Goal: Transaction & Acquisition: Purchase product/service

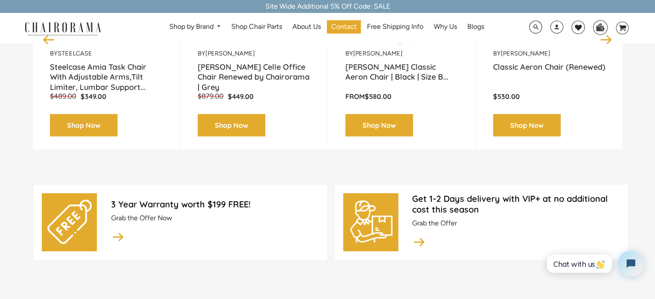
scroll to position [258, 0]
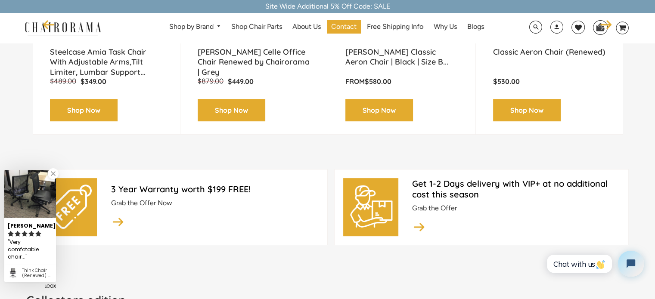
click at [373, 103] on link "Shop Now" at bounding box center [380, 110] width 68 height 23
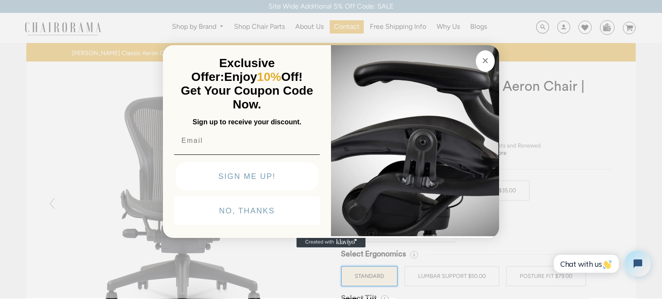
click at [612, 197] on div "Close dialog Exclusive Offer: Enjoy 10% Off! Get Your Coupon Code Now. Sign up …" at bounding box center [331, 148] width 662 height 299
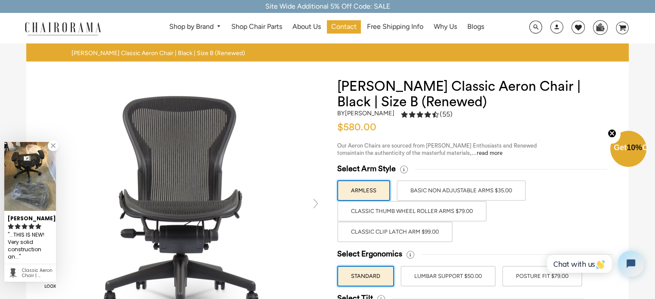
click at [441, 210] on label "Classic Thumb Wheel Roller Arms $79.00" at bounding box center [411, 211] width 149 height 21
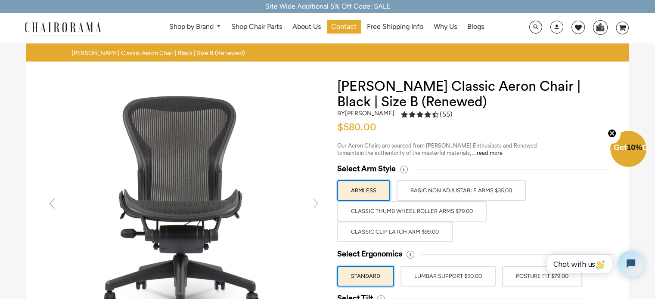
click at [435, 214] on label "Classic Thumb Wheel Roller Arms $79.00" at bounding box center [411, 211] width 149 height 21
click at [0, 0] on input "Classic Thumb Wheel Roller Arms $79.00" at bounding box center [0, 0] width 0 height 0
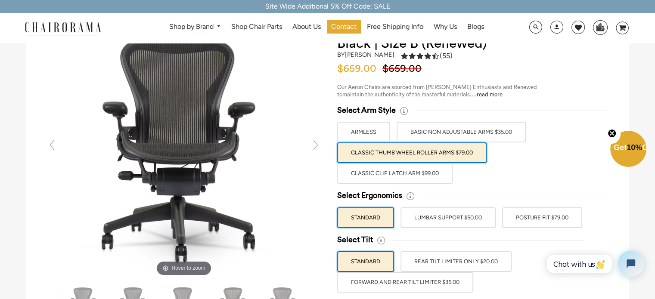
scroll to position [86, 0]
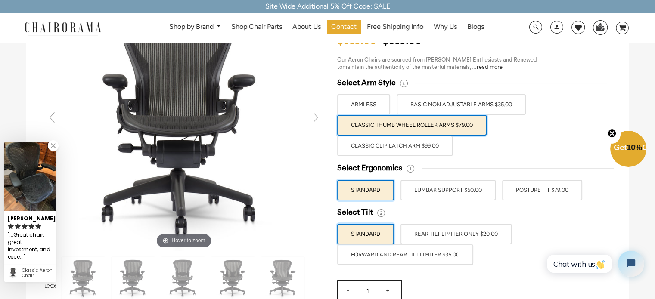
click at [539, 193] on label "POSTURE FIT $79.00" at bounding box center [542, 190] width 80 height 21
click at [0, 0] on input "POSTURE FIT $79.00" at bounding box center [0, 0] width 0 height 0
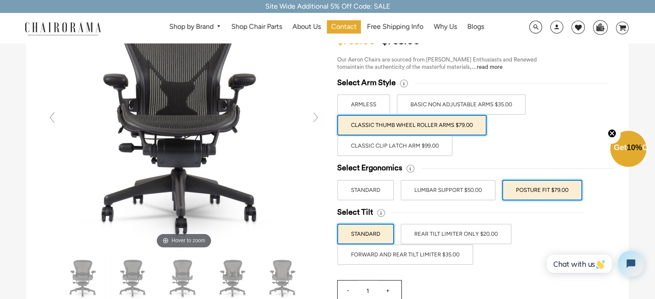
click at [457, 251] on label "FORWARD AND REAR TILT LIMITER $35.00" at bounding box center [405, 255] width 136 height 21
click at [0, 0] on input "FORWARD AND REAR TILT LIMITER $35.00" at bounding box center [0, 0] width 0 height 0
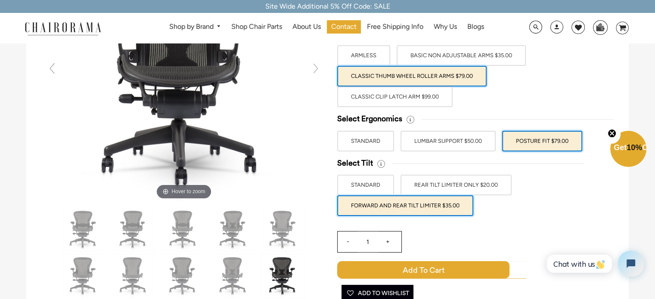
scroll to position [43, 0]
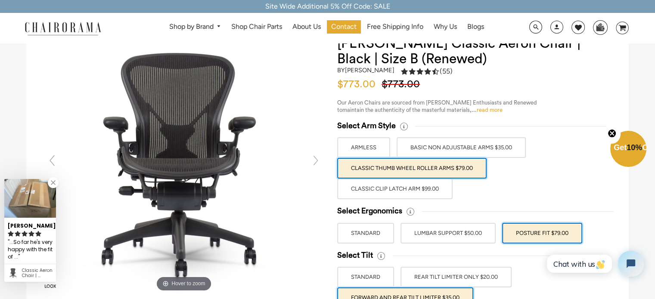
click at [489, 109] on link "read more" at bounding box center [490, 110] width 26 height 6
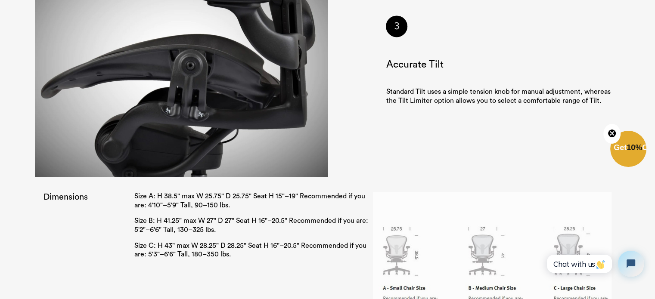
scroll to position [1468, 0]
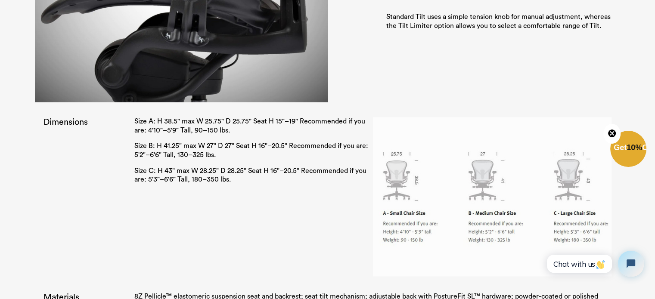
click at [187, 120] on p "Size A: H 38.5" max W 25.75" D 25.75" Seat H 15"–19" Recommended if you are: 4'…" at bounding box center [253, 126] width 239 height 18
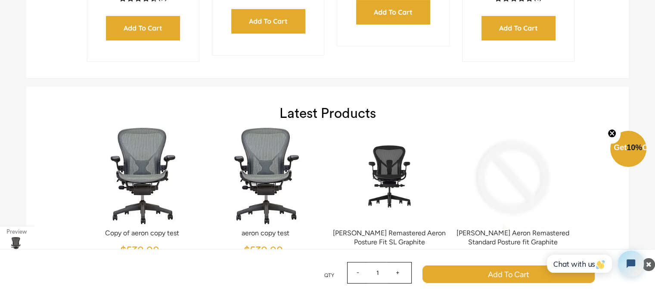
scroll to position [3450, 0]
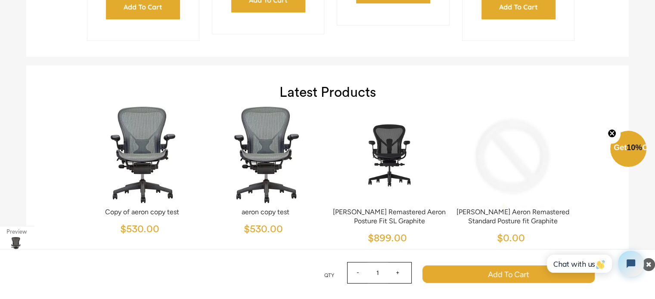
click at [145, 159] on img at bounding box center [142, 154] width 117 height 108
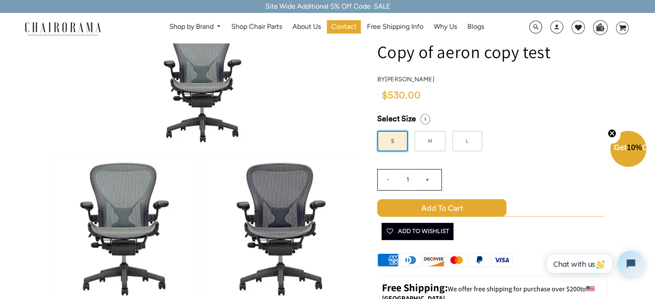
scroll to position [43, 0]
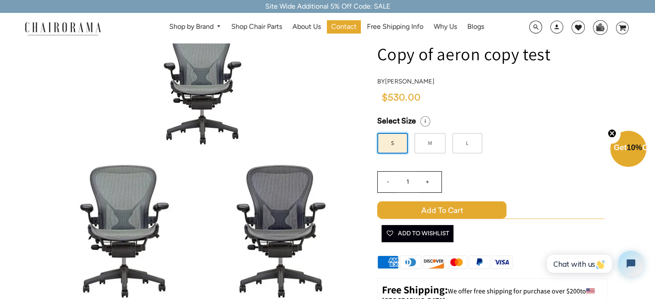
click at [435, 144] on label "M" at bounding box center [429, 143] width 31 height 21
click at [0, 0] on input "M" at bounding box center [0, 0] width 0 height 0
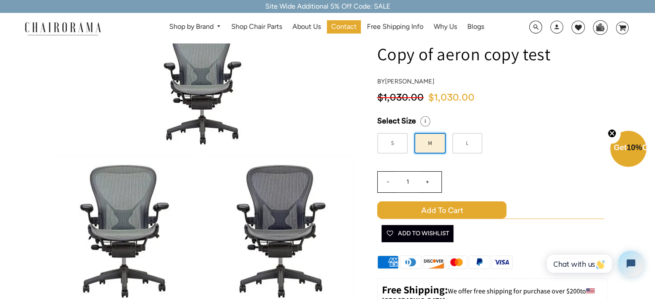
click at [388, 146] on label "S" at bounding box center [392, 143] width 31 height 21
click at [0, 0] on input "S" at bounding box center [0, 0] width 0 height 0
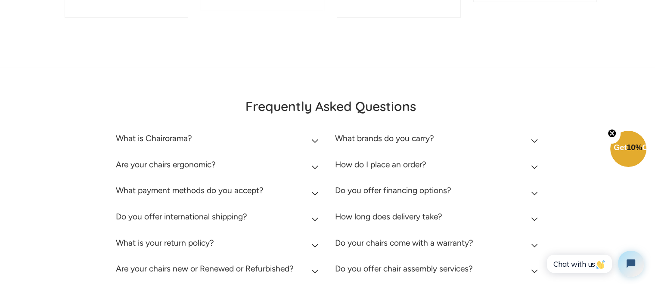
scroll to position [2843, 0]
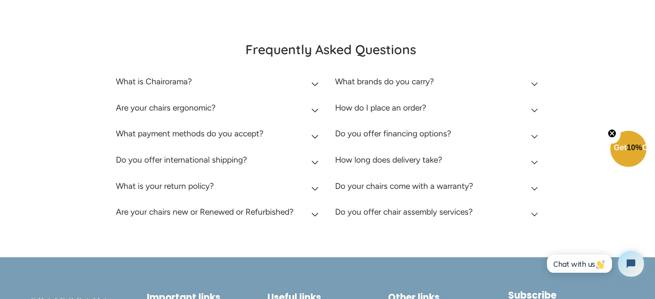
click at [536, 213] on icon at bounding box center [535, 214] width 6 height 3
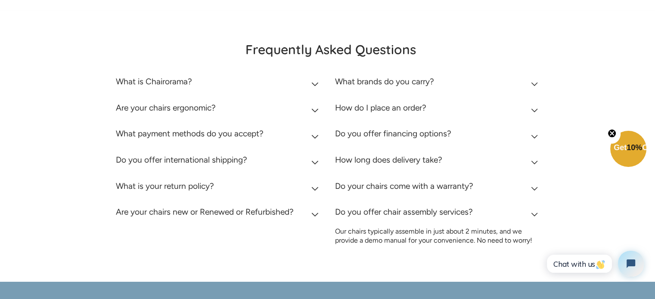
click at [536, 213] on icon at bounding box center [534, 215] width 7 height 4
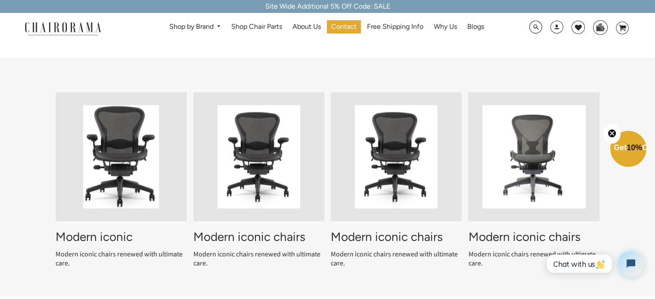
scroll to position [1278, 0]
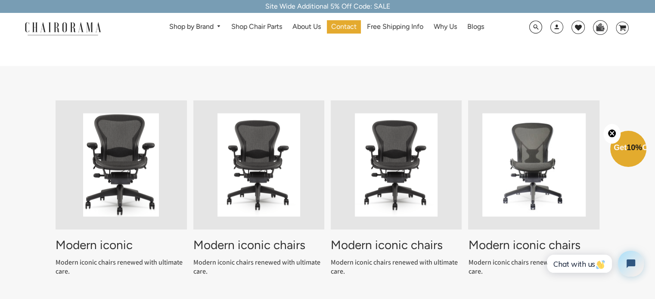
click at [532, 159] on img at bounding box center [534, 164] width 103 height 103
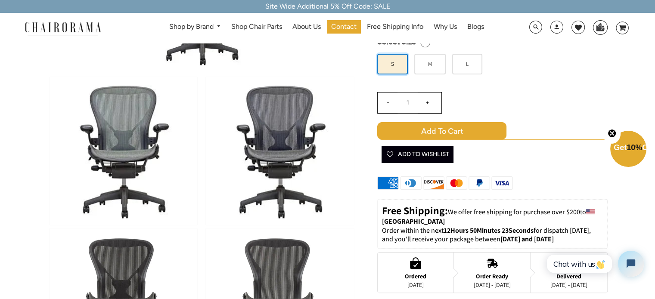
scroll to position [115, 0]
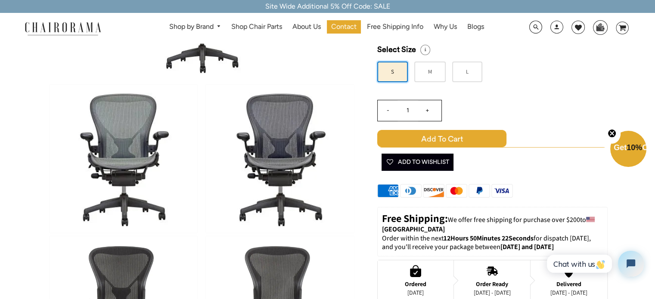
click at [276, 125] on img at bounding box center [280, 159] width 148 height 148
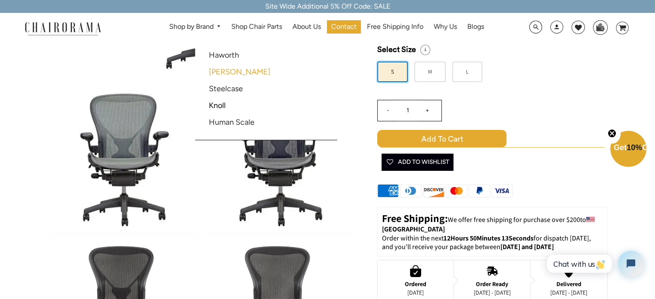
click at [224, 74] on link "[PERSON_NAME]" at bounding box center [240, 71] width 62 height 9
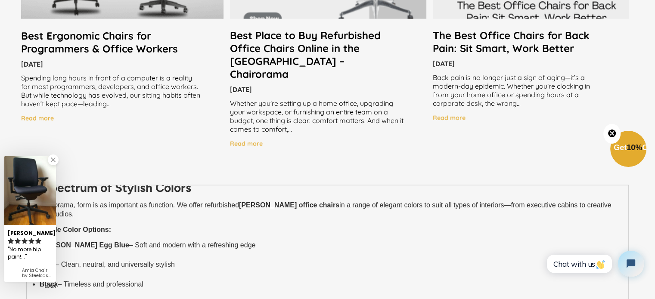
scroll to position [431, 0]
